Goal: Book appointment/travel/reservation

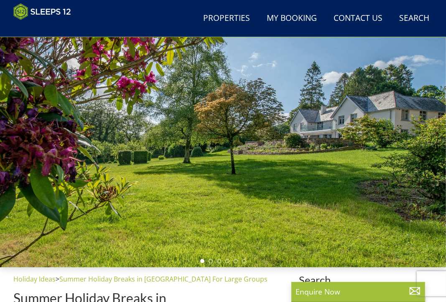
scroll to position [195, 0]
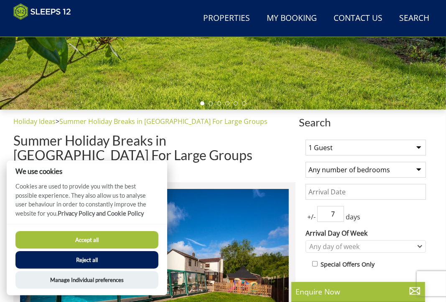
click at [125, 240] on button "Accept all" at bounding box center [86, 240] width 143 height 18
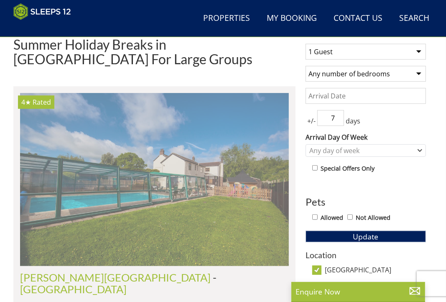
scroll to position [321, 0]
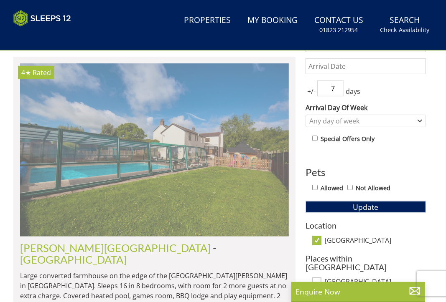
click at [193, 178] on img at bounding box center [154, 149] width 269 height 173
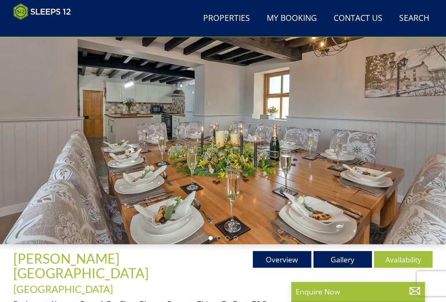
scroll to position [165, 0]
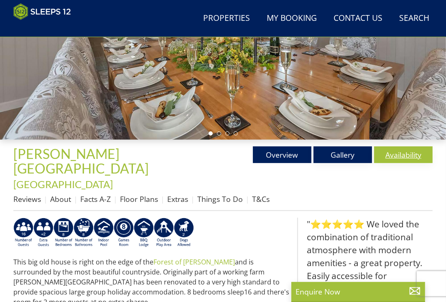
drag, startPoint x: 354, startPoint y: 164, endPoint x: 378, endPoint y: 164, distance: 23.4
click at [354, 163] on link "Gallery" at bounding box center [342, 155] width 58 height 17
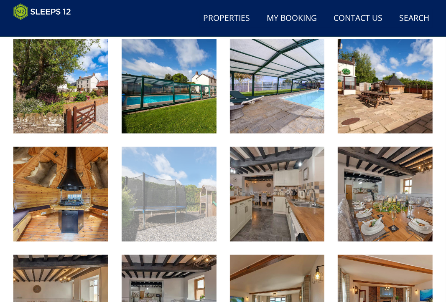
scroll to position [404, 0]
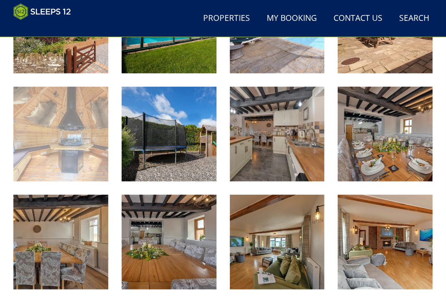
click at [67, 150] on img at bounding box center [60, 134] width 95 height 95
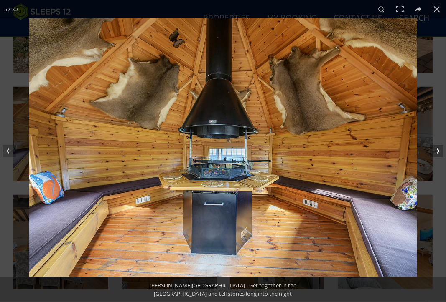
click at [435, 151] on button at bounding box center [430, 151] width 29 height 42
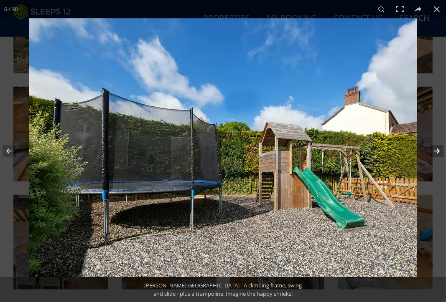
click at [435, 151] on button at bounding box center [430, 151] width 29 height 42
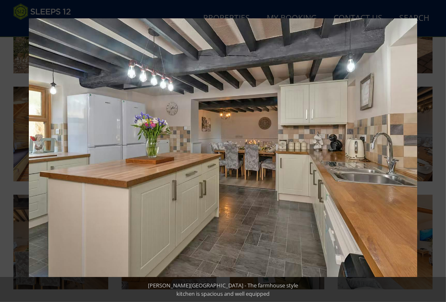
click at [435, 151] on button at bounding box center [430, 151] width 29 height 42
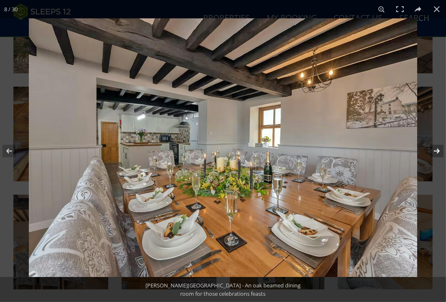
click at [435, 151] on button at bounding box center [430, 151] width 29 height 42
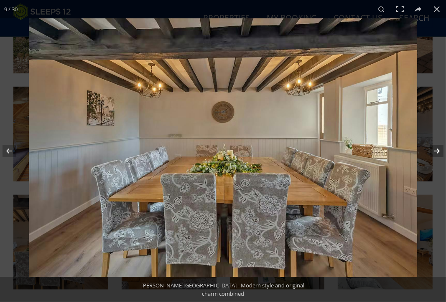
click at [435, 151] on button at bounding box center [430, 151] width 29 height 42
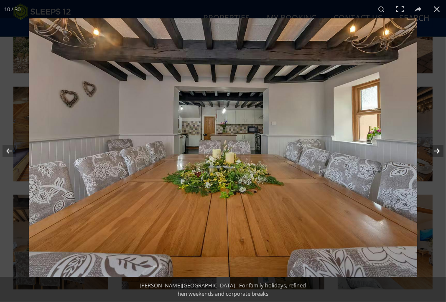
click at [435, 151] on button at bounding box center [430, 151] width 29 height 42
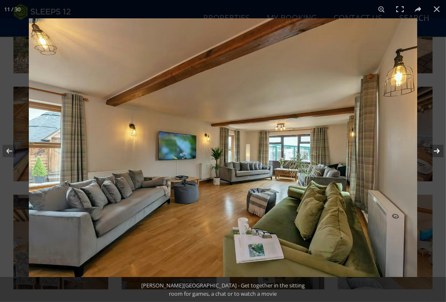
click at [435, 151] on button at bounding box center [430, 151] width 29 height 42
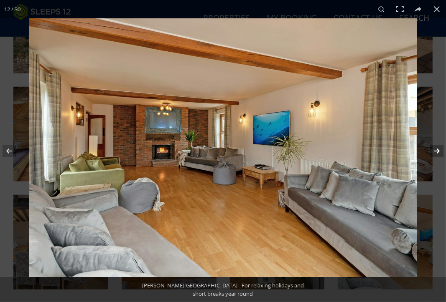
click at [435, 151] on button at bounding box center [430, 151] width 29 height 42
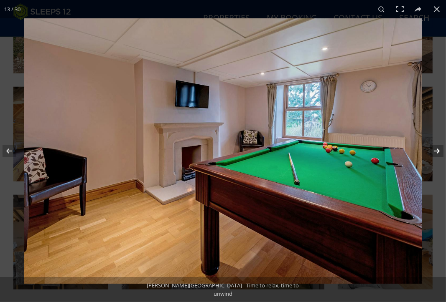
click at [435, 151] on button at bounding box center [430, 151] width 29 height 42
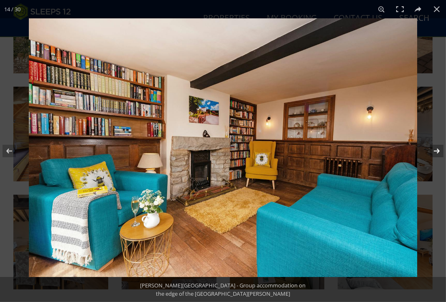
click at [435, 151] on button at bounding box center [430, 151] width 29 height 42
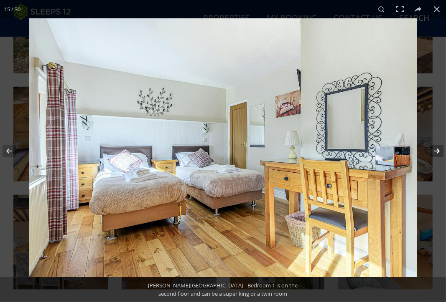
click at [435, 151] on button at bounding box center [430, 151] width 29 height 42
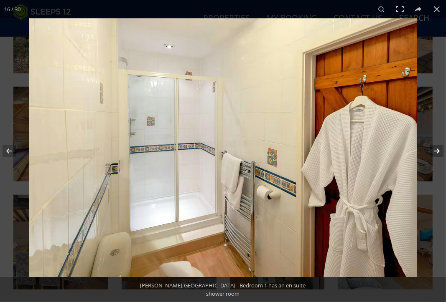
click at [435, 151] on button at bounding box center [430, 151] width 29 height 42
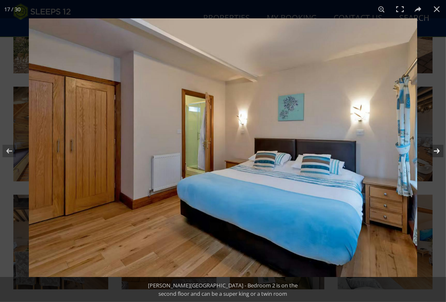
click at [435, 151] on button at bounding box center [430, 151] width 29 height 42
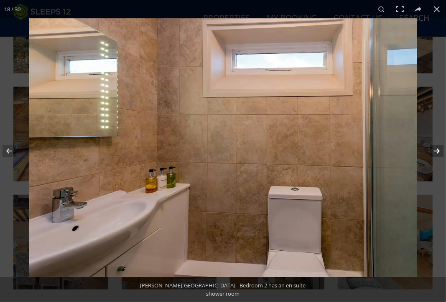
click at [435, 151] on button at bounding box center [430, 151] width 29 height 42
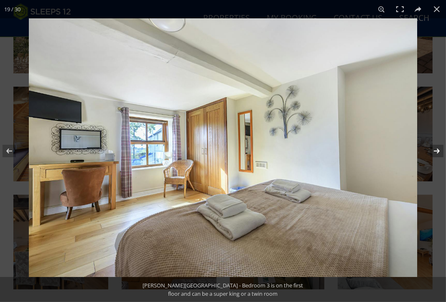
click at [435, 151] on button at bounding box center [430, 151] width 29 height 42
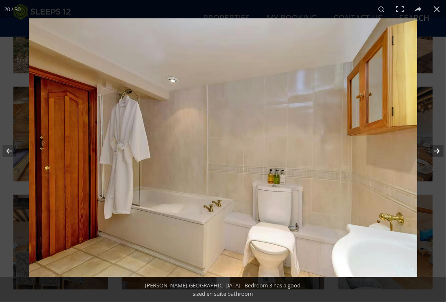
click at [435, 151] on button at bounding box center [430, 151] width 29 height 42
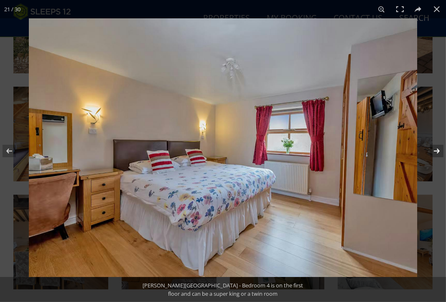
click at [435, 151] on button at bounding box center [430, 151] width 29 height 42
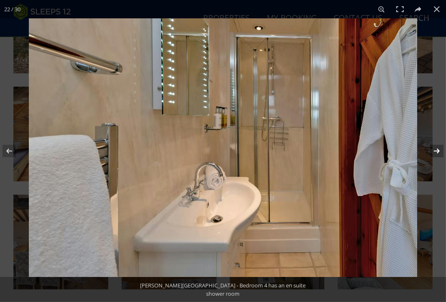
click at [435, 151] on button at bounding box center [430, 151] width 29 height 42
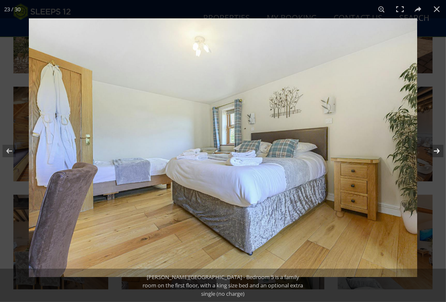
click at [435, 151] on button at bounding box center [430, 151] width 29 height 42
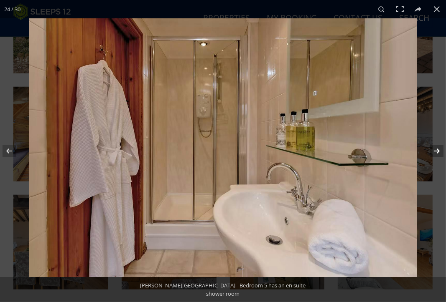
click at [435, 151] on button at bounding box center [430, 151] width 29 height 42
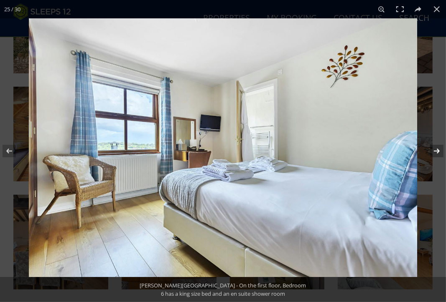
click at [435, 151] on button at bounding box center [430, 151] width 29 height 42
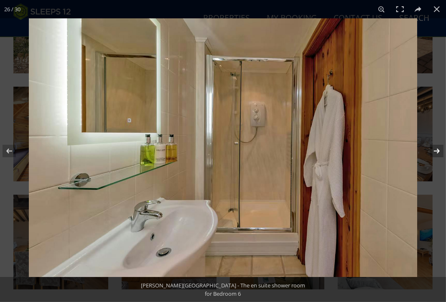
click at [435, 151] on button at bounding box center [430, 151] width 29 height 42
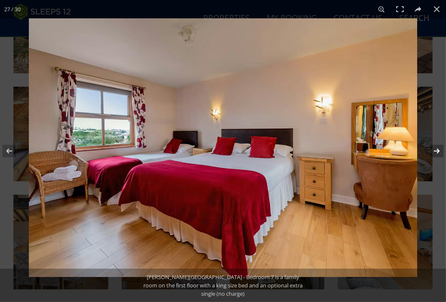
click at [435, 151] on button at bounding box center [430, 151] width 29 height 42
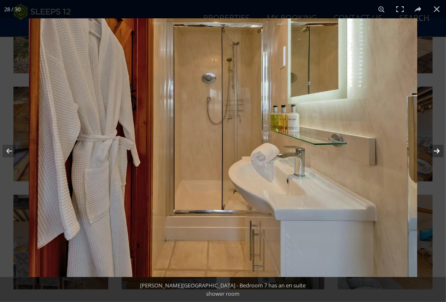
click at [435, 151] on button at bounding box center [430, 151] width 29 height 42
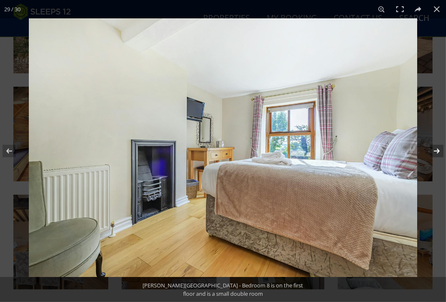
click at [435, 151] on button at bounding box center [430, 151] width 29 height 42
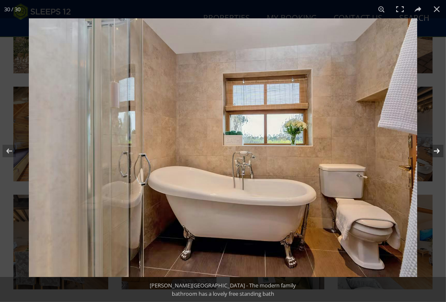
click at [435, 151] on button at bounding box center [430, 151] width 29 height 42
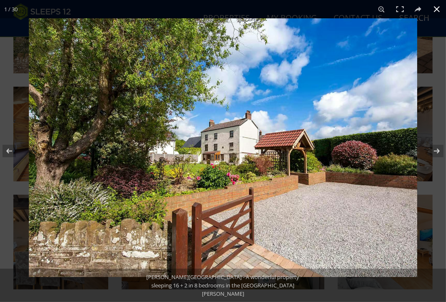
click at [438, 13] on button at bounding box center [436, 9] width 18 height 18
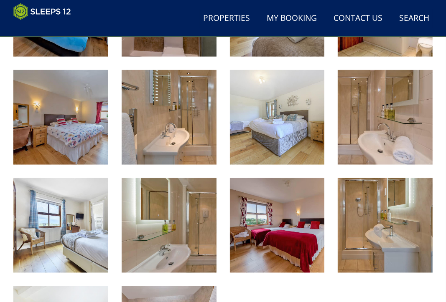
scroll to position [947, 0]
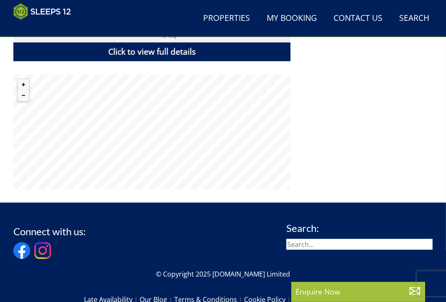
scroll to position [583, 0]
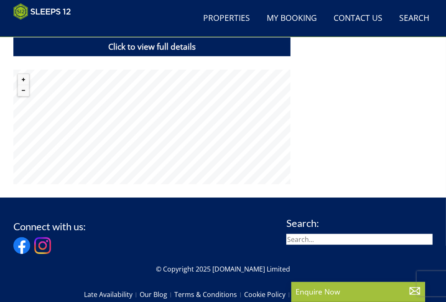
scroll to position [472, 0]
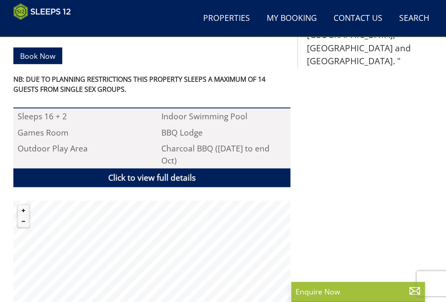
click at [362, 231] on div "Properties Viney Hill Country House - Gloucestershire Overview Gallery Availabi…" at bounding box center [222, 74] width 419 height 483
